Goal: Find specific page/section: Find specific page/section

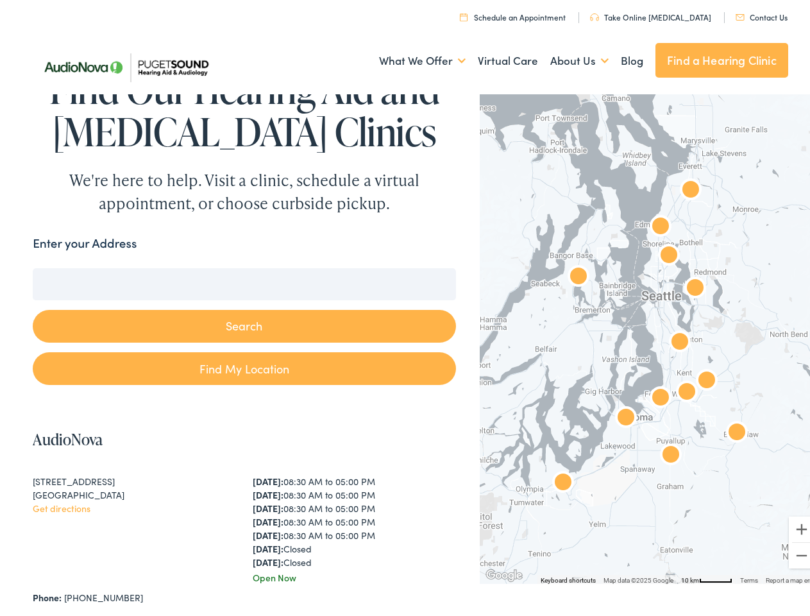
click at [405, 308] on button "Search" at bounding box center [244, 322] width 423 height 33
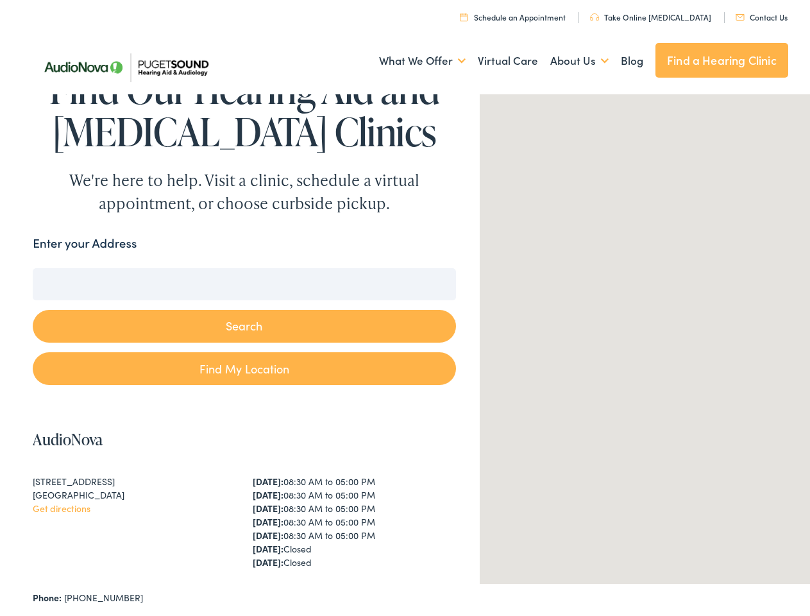
click at [411, 57] on link "What We Offer" at bounding box center [422, 56] width 87 height 47
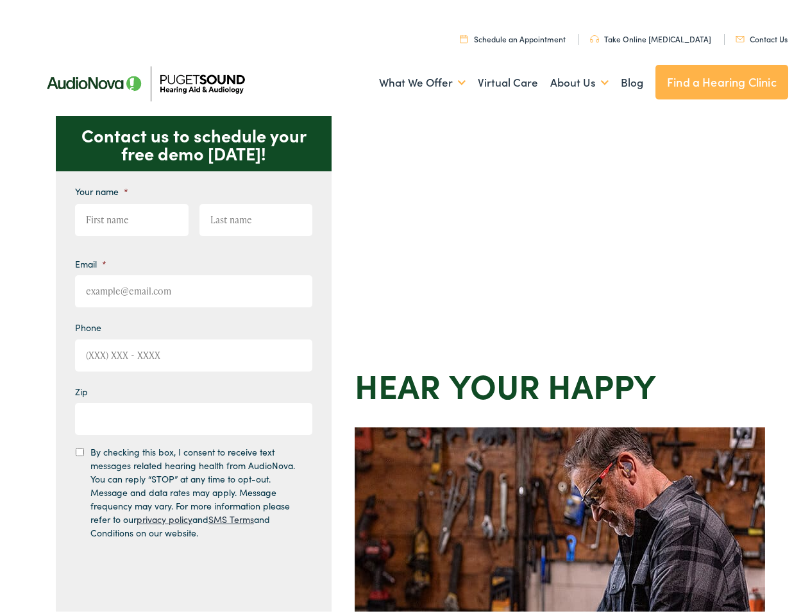
click at [405, 308] on div "Contact us to schedule your free demo today! Give us a call 888-480-2052 Email …" at bounding box center [410, 558] width 821 height 892
click at [411, 79] on link "What We Offer" at bounding box center [422, 78] width 87 height 47
click at [566, 79] on link "About Us" at bounding box center [579, 78] width 58 height 47
